Goal: Check status: Check status

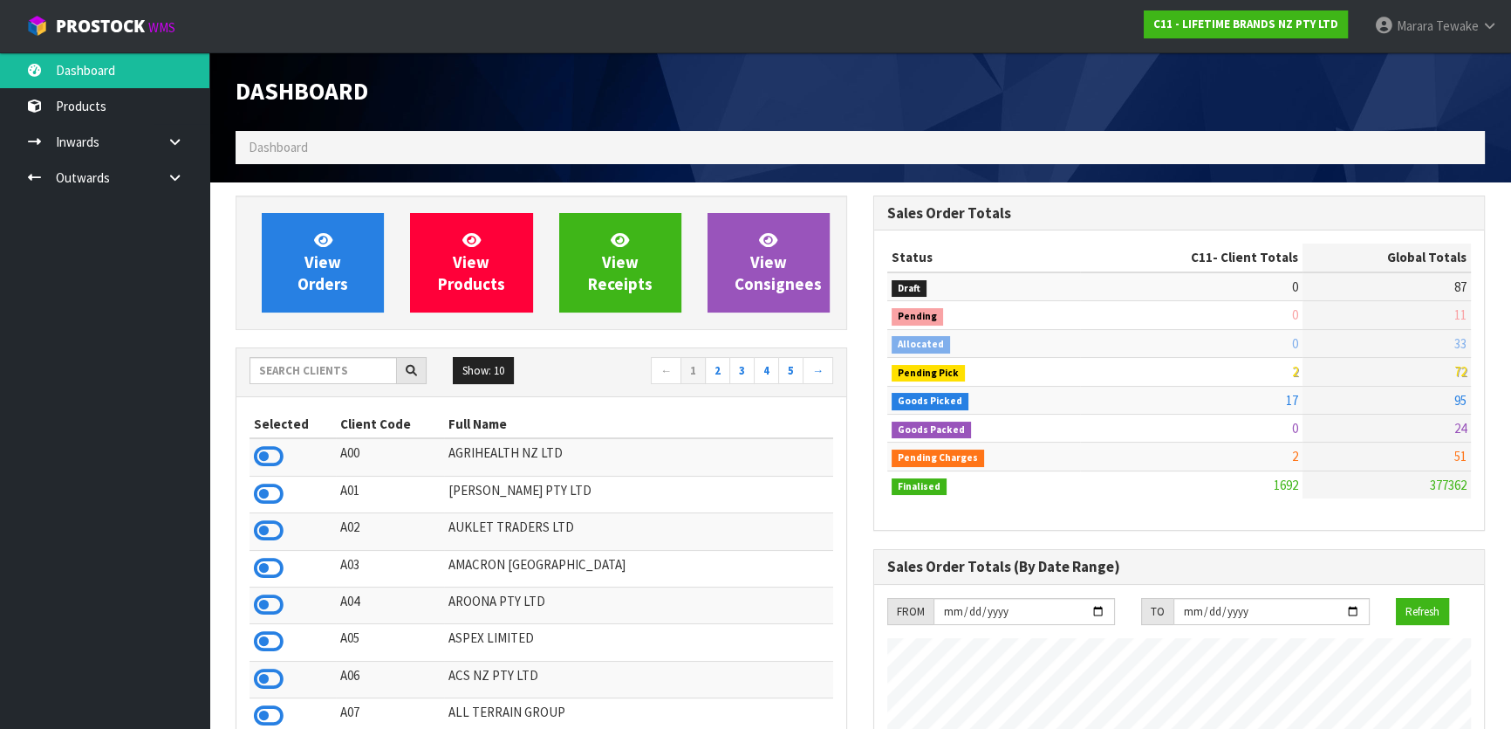
scroll to position [1319, 637]
click at [263, 363] on input "text" at bounding box center [323, 370] width 147 height 27
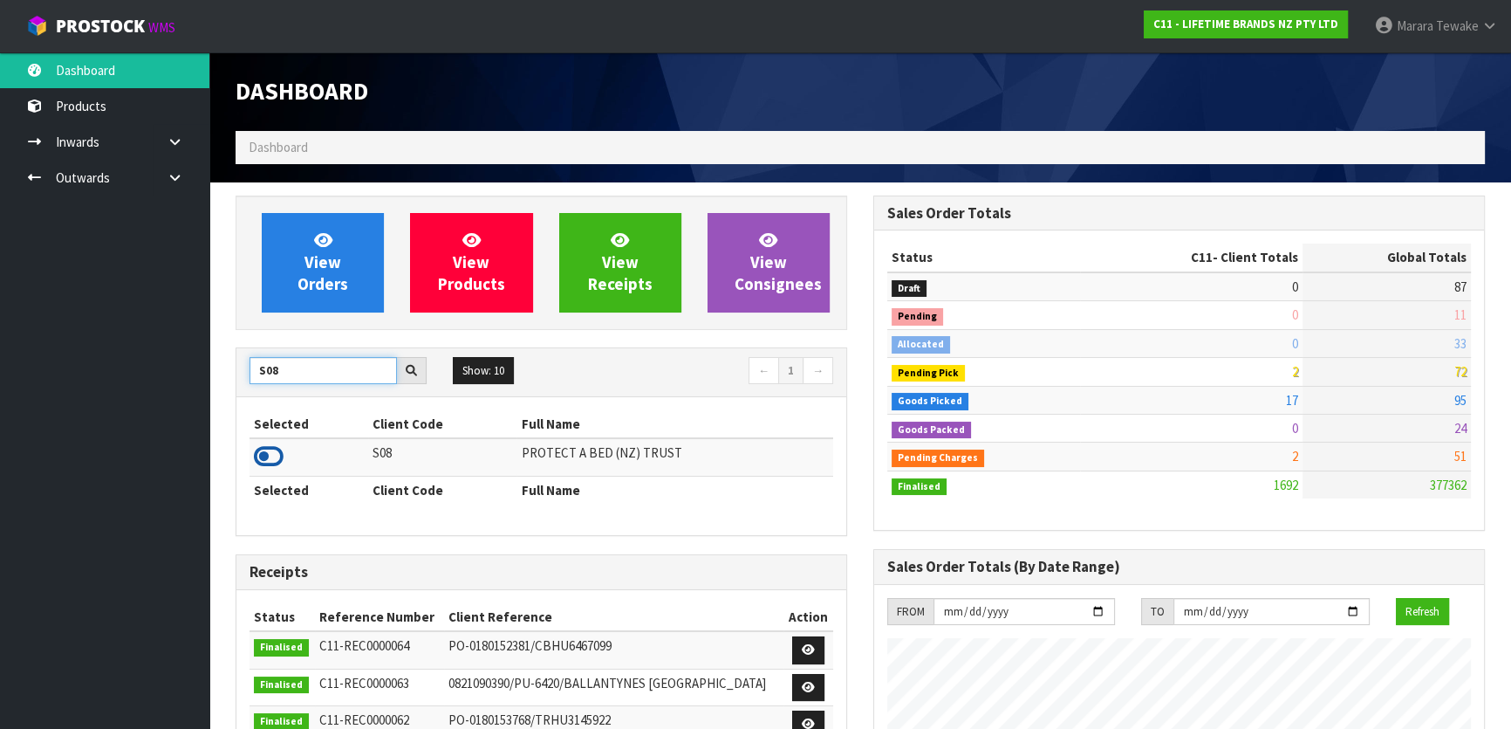
type input "S08"
click at [271, 453] on icon at bounding box center [269, 456] width 30 height 26
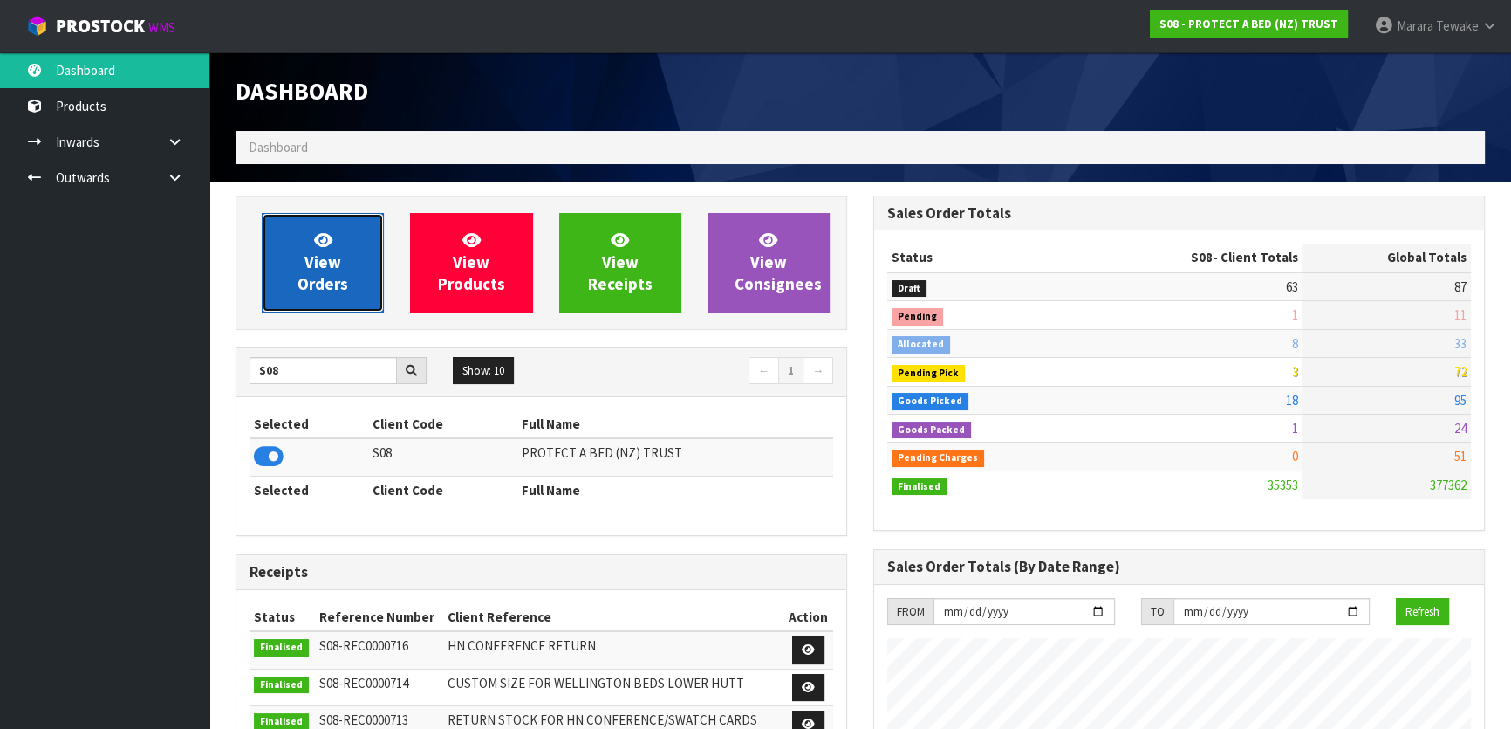
click at [279, 253] on link "View Orders" at bounding box center [323, 262] width 122 height 99
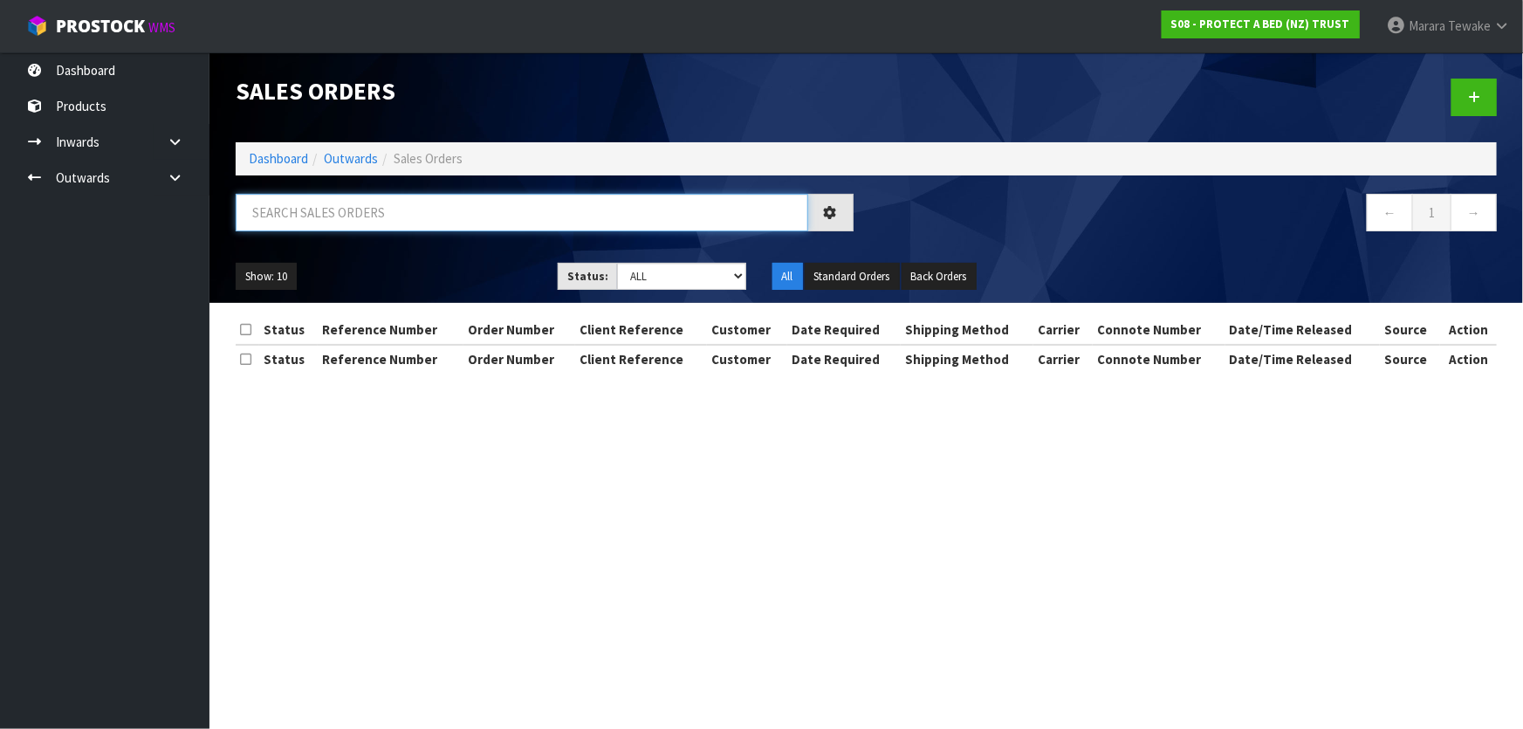
click at [279, 223] on input "text" at bounding box center [522, 213] width 572 height 38
